Goal: Task Accomplishment & Management: Manage account settings

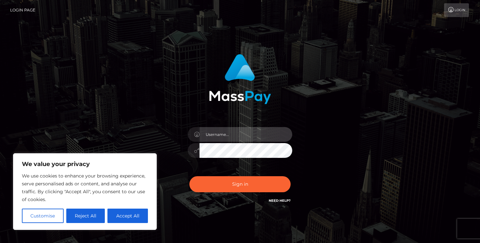
click at [218, 139] on input "text" at bounding box center [246, 134] width 93 height 15
type input "[EMAIL_ADDRESS][DOMAIN_NAME]"
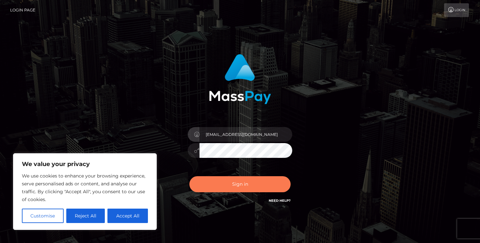
click at [247, 180] on button "Sign in" at bounding box center [240, 184] width 101 height 16
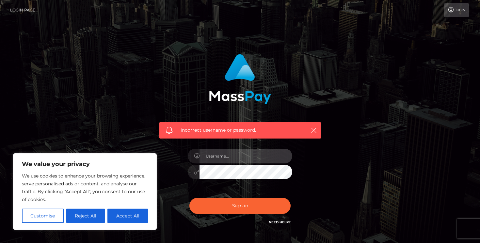
click at [235, 158] on input "text" at bounding box center [246, 155] width 93 height 15
type input "[EMAIL_ADDRESS][DOMAIN_NAME]"
click at [281, 220] on link "Need Help?" at bounding box center [280, 222] width 22 height 4
click at [280, 222] on link "Need Help?" at bounding box center [280, 222] width 22 height 4
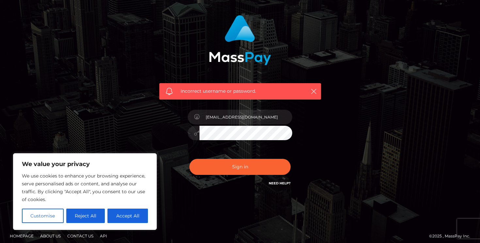
scroll to position [43, 0]
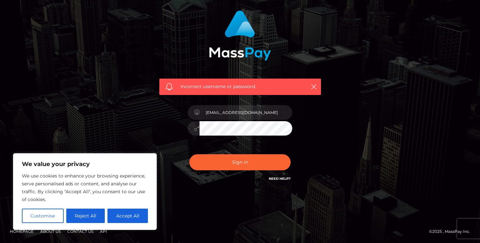
click at [283, 175] on h6 "Need Help?" at bounding box center [280, 178] width 22 height 6
click at [283, 178] on link "Need Help?" at bounding box center [280, 178] width 22 height 4
click at [122, 213] on button "Accept All" at bounding box center [128, 215] width 41 height 14
checkbox input "true"
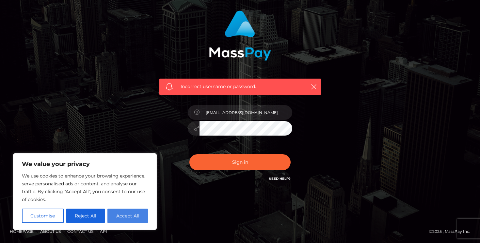
checkbox input "true"
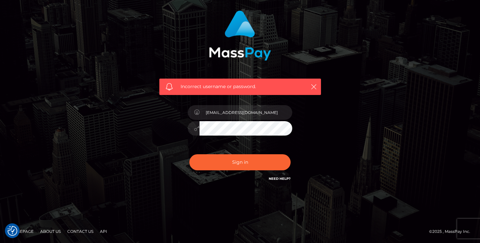
click at [283, 179] on link "Need Help?" at bounding box center [280, 178] width 22 height 4
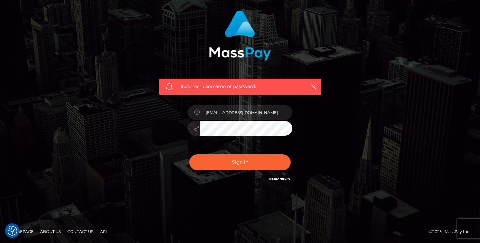
click at [283, 179] on link "Need Help?" at bounding box center [280, 178] width 22 height 4
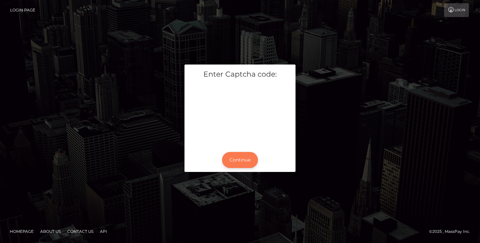
click at [236, 161] on button "Continue" at bounding box center [240, 160] width 36 height 16
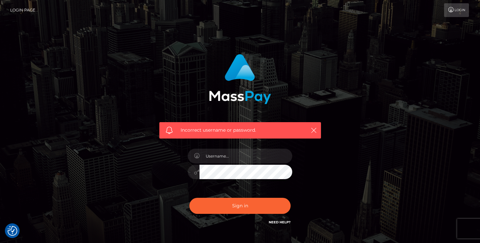
click at [277, 223] on link "Need Help?" at bounding box center [280, 222] width 22 height 4
click at [285, 221] on link "Need Help?" at bounding box center [280, 222] width 22 height 4
click at [257, 155] on input "text" at bounding box center [246, 155] width 93 height 15
